Goal: Find specific page/section: Find specific page/section

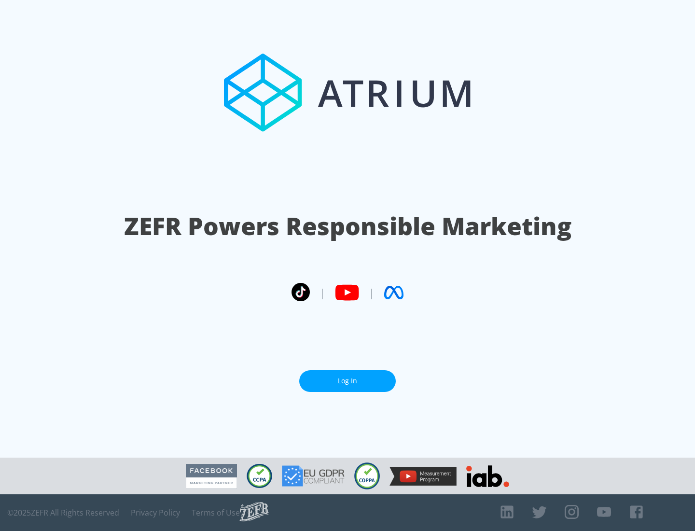
click at [348, 377] on link "Log In" at bounding box center [347, 381] width 97 height 22
